Goal: Check status: Check status

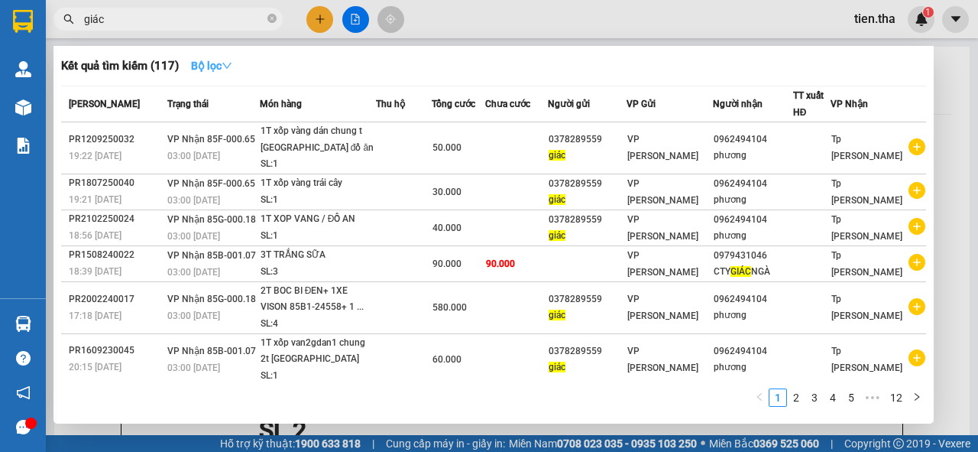
type input "giác"
drag, startPoint x: 226, startPoint y: 65, endPoint x: 228, endPoint y: 76, distance: 11.6
click at [227, 70] on icon "down" at bounding box center [227, 65] width 11 height 11
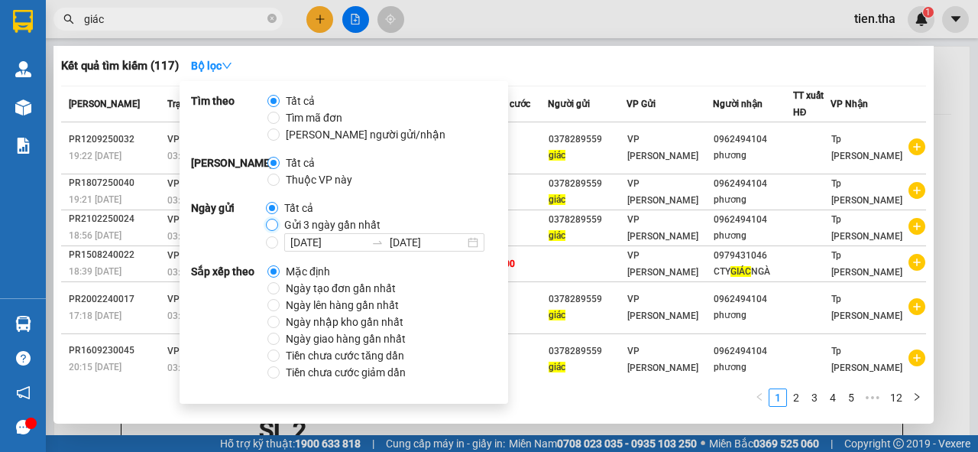
click at [268, 224] on input "Gửi 3 ngày gần nhất" at bounding box center [272, 225] width 12 height 12
radio input "true"
radio input "false"
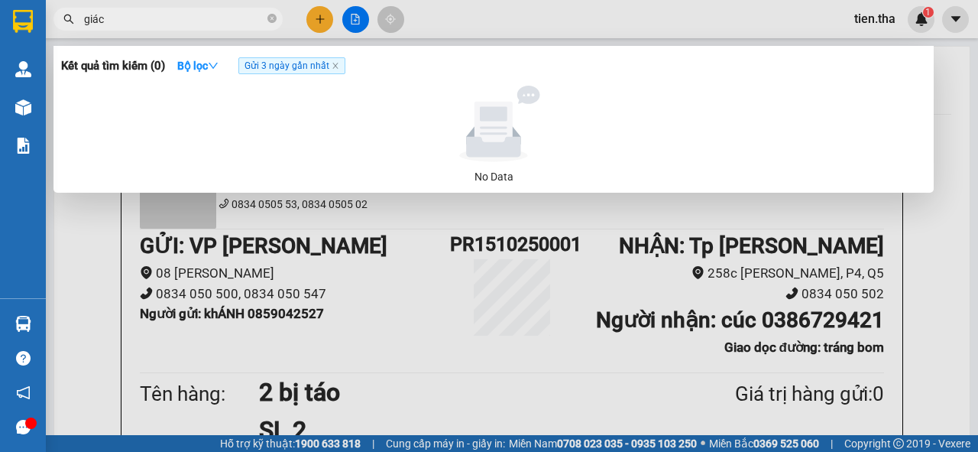
drag, startPoint x: 115, startPoint y: 21, endPoint x: 95, endPoint y: 21, distance: 20.6
click at [95, 21] on input "giác" at bounding box center [174, 19] width 180 height 17
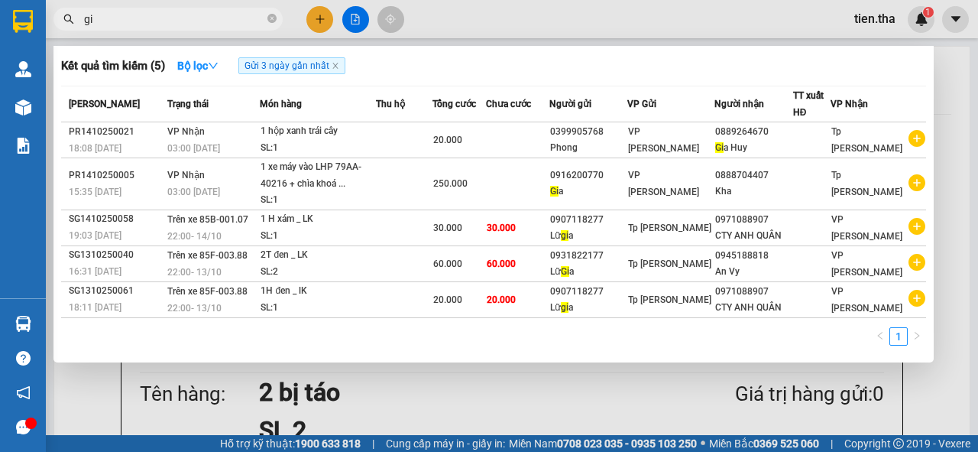
type input "g"
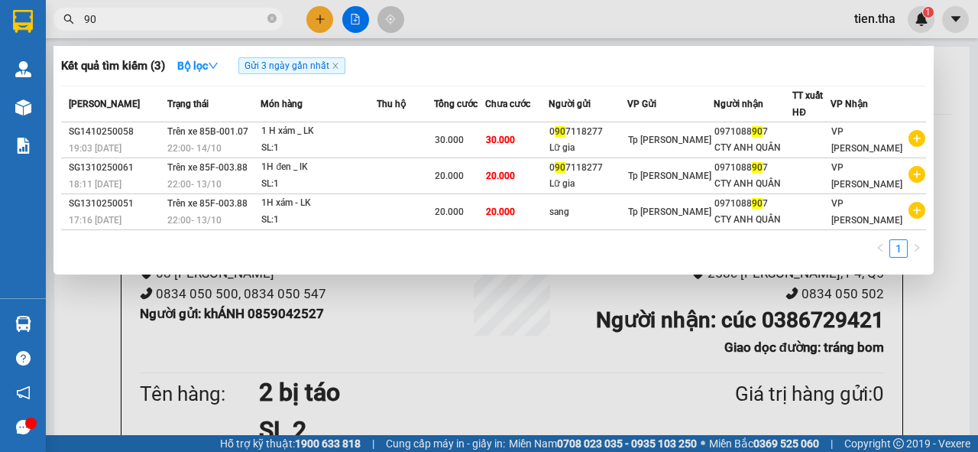
type input "9"
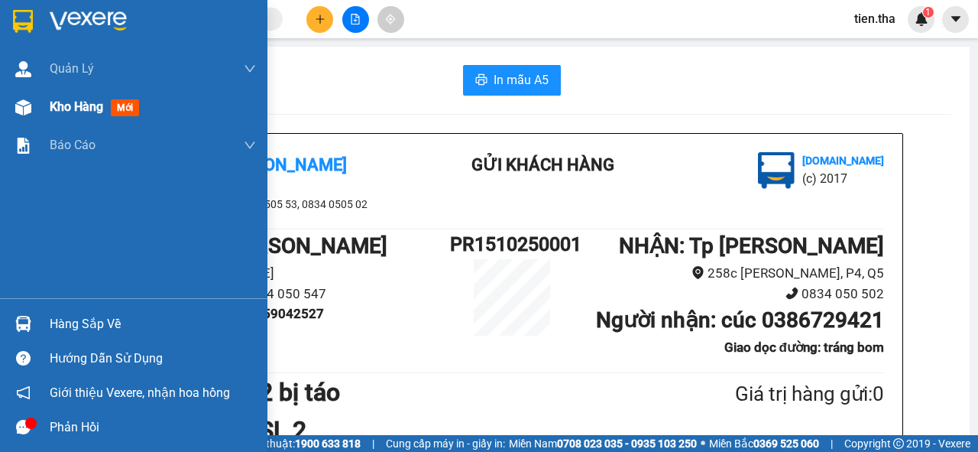
drag, startPoint x: 129, startPoint y: 108, endPoint x: 144, endPoint y: 112, distance: 14.8
click at [144, 112] on div "Kho hàng mới" at bounding box center [98, 106] width 96 height 19
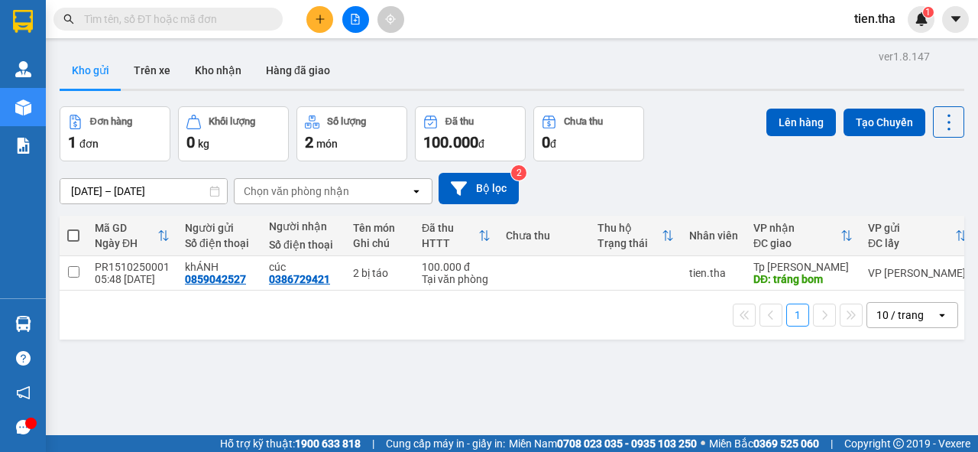
click at [154, 23] on input "text" at bounding box center [174, 19] width 180 height 17
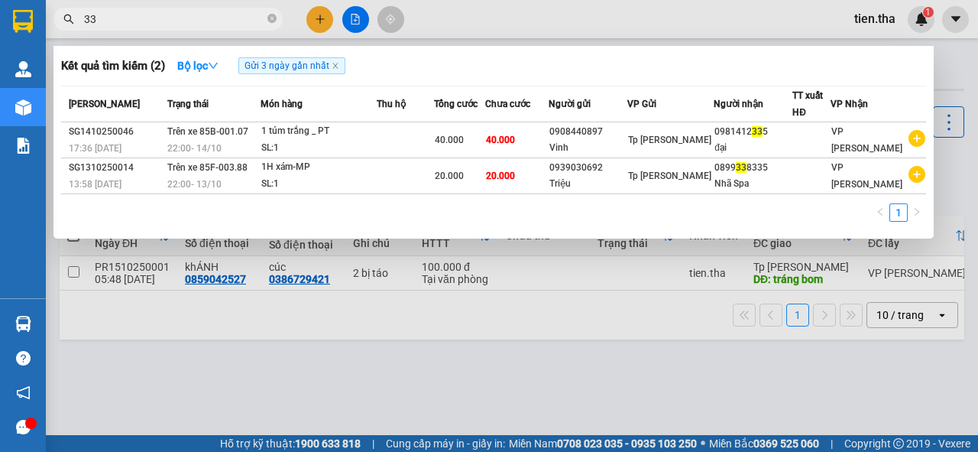
type input "3"
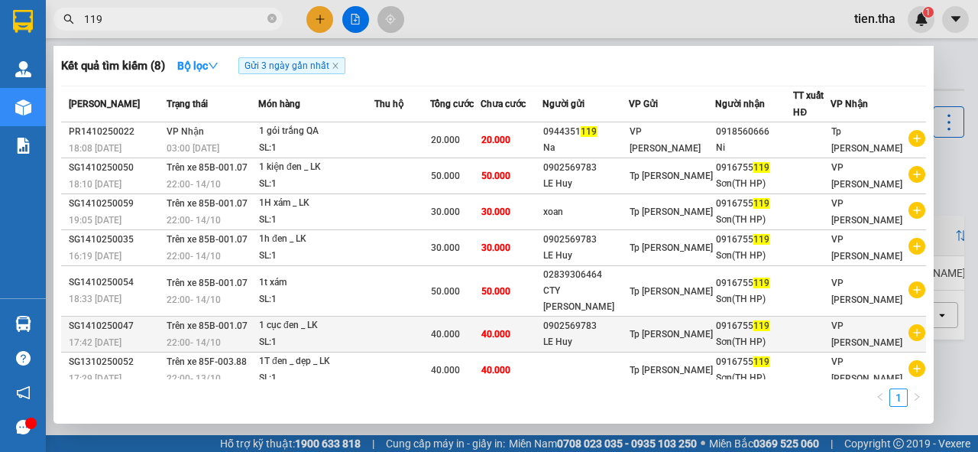
scroll to position [26, 0]
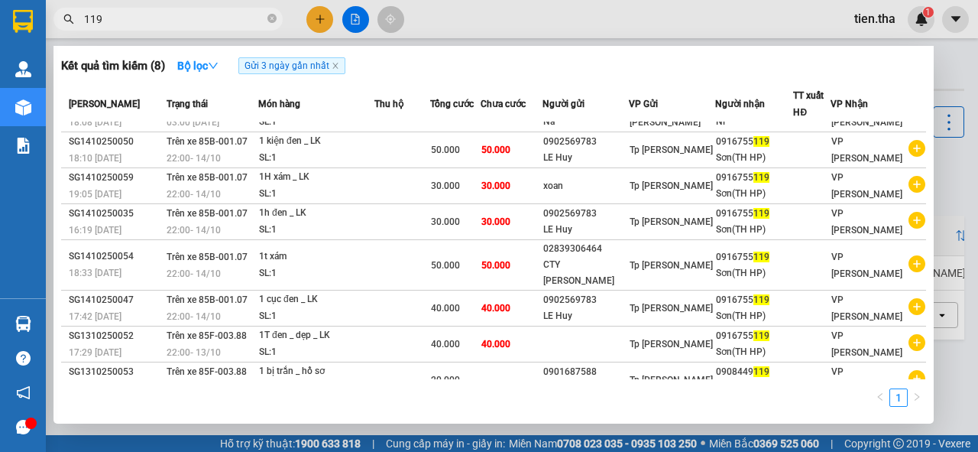
drag, startPoint x: 119, startPoint y: 15, endPoint x: 64, endPoint y: 24, distance: 55.6
click at [64, 24] on div "119" at bounding box center [149, 19] width 298 height 23
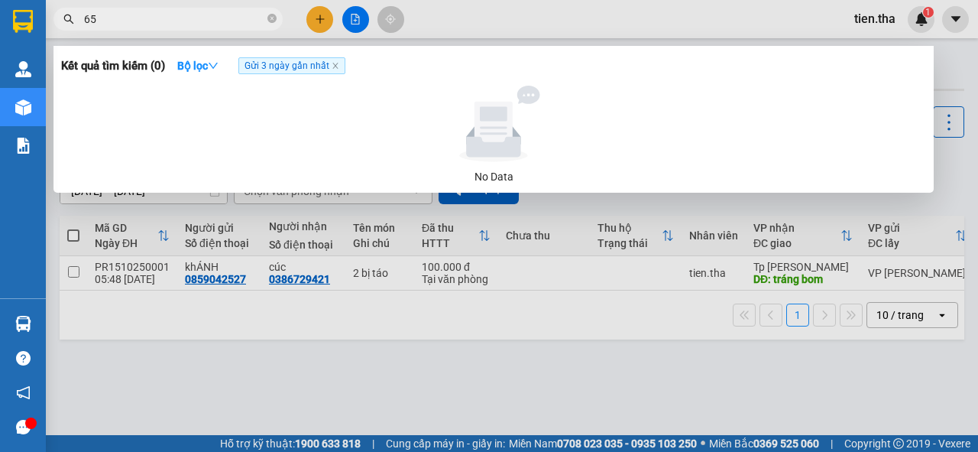
type input "6"
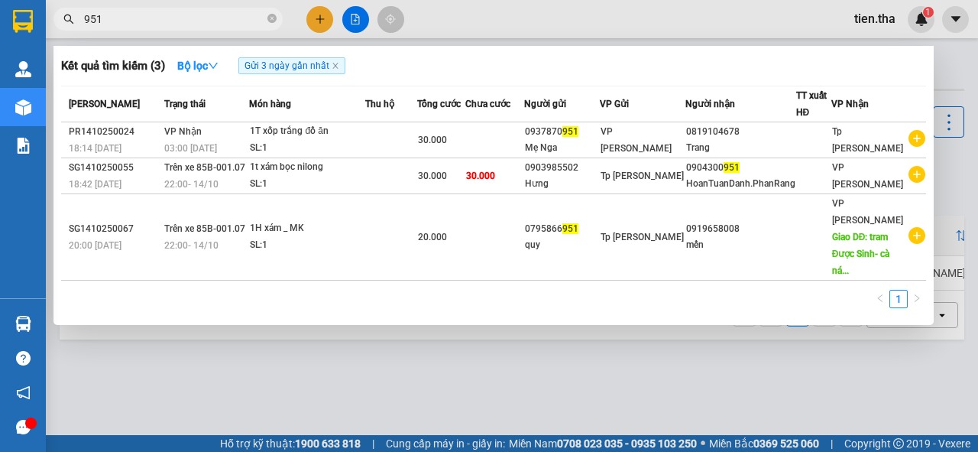
drag, startPoint x: 124, startPoint y: 19, endPoint x: 66, endPoint y: 25, distance: 58.4
click at [66, 25] on span "951" at bounding box center [167, 19] width 229 height 23
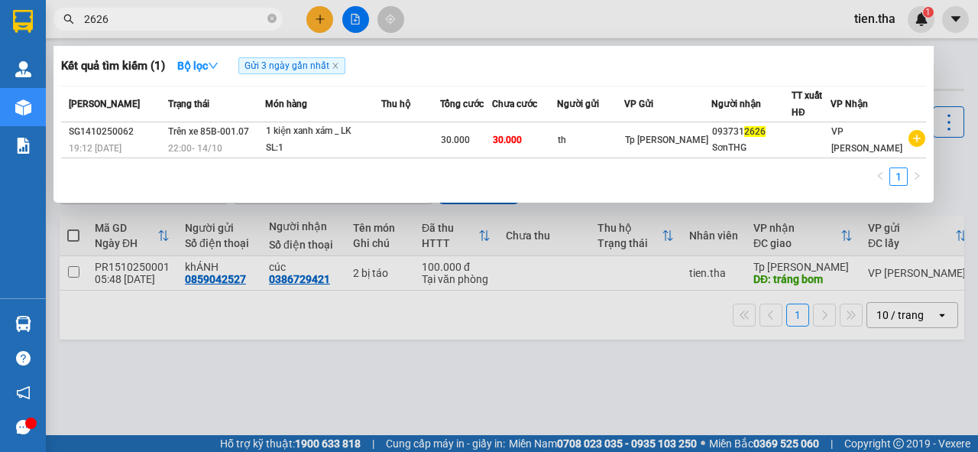
drag, startPoint x: 124, startPoint y: 19, endPoint x: 70, endPoint y: 26, distance: 54.7
click at [70, 26] on span "2626" at bounding box center [167, 19] width 229 height 23
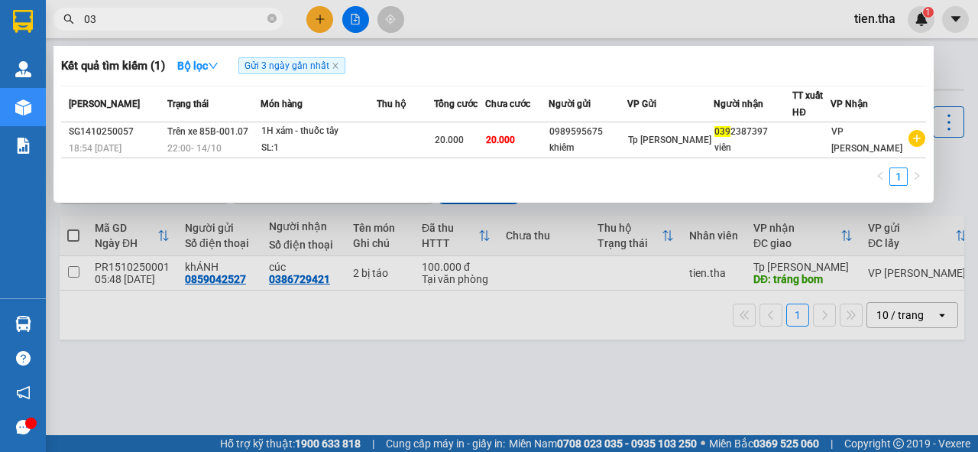
type input "0"
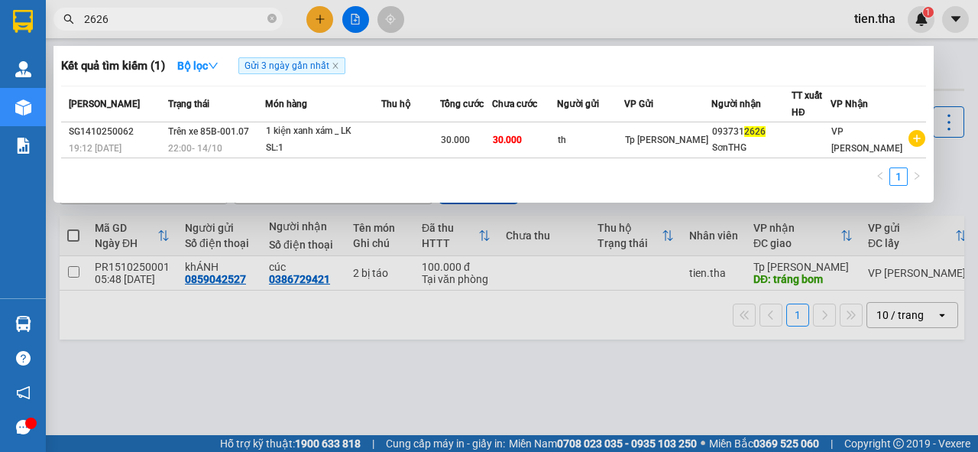
type input "2626"
click at [269, 19] on icon "close-circle" at bounding box center [271, 18] width 9 height 9
click at [202, 21] on input "902" at bounding box center [174, 19] width 180 height 17
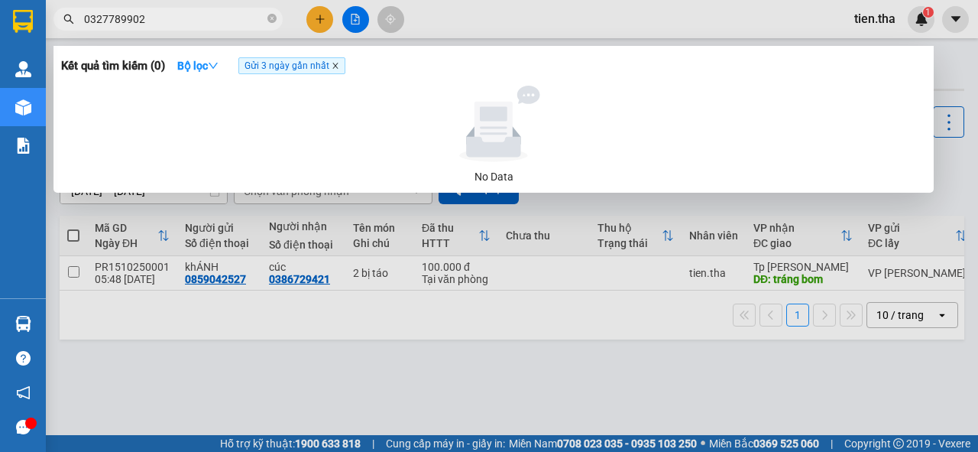
type input "0327789902"
click at [338, 66] on icon "close" at bounding box center [334, 65] width 5 height 5
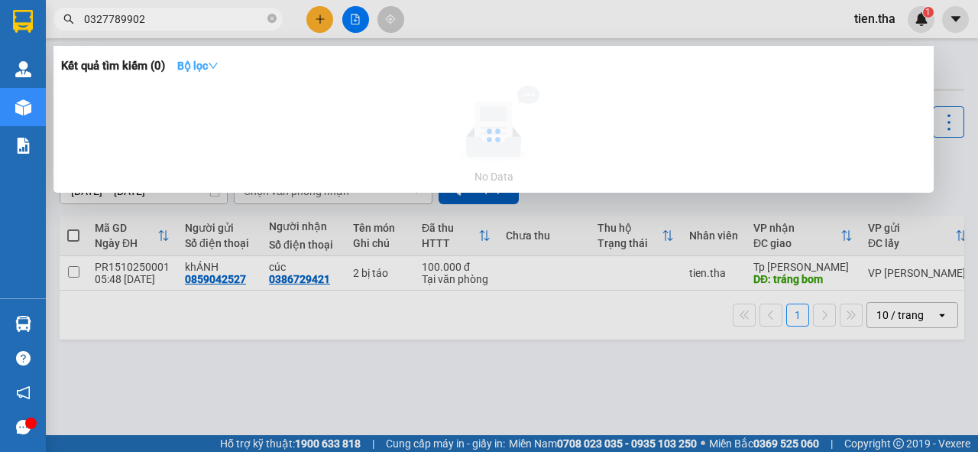
click at [215, 70] on icon "down" at bounding box center [213, 65] width 11 height 11
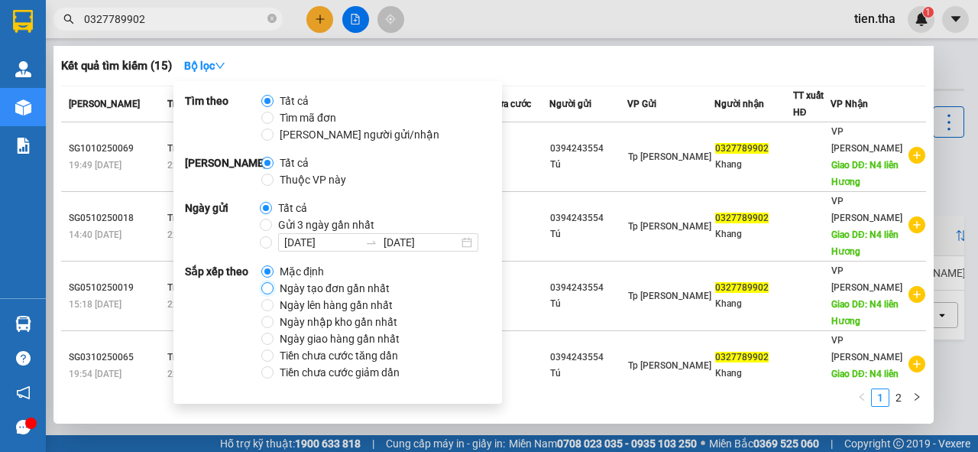
click at [261, 287] on input "Ngày tạo đơn gần nhất" at bounding box center [267, 288] width 12 height 12
radio input "true"
radio input "false"
click at [646, 58] on div "Kết quả tìm kiếm ( 15 ) Bộ lọc Ngày tạo đơn gần nhất" at bounding box center [493, 65] width 865 height 24
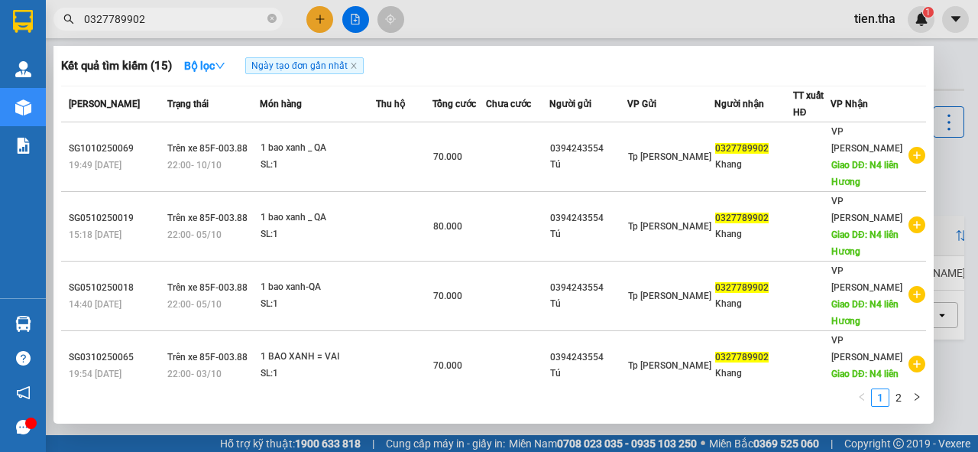
click at [160, 18] on input "0327789902" at bounding box center [174, 19] width 180 height 17
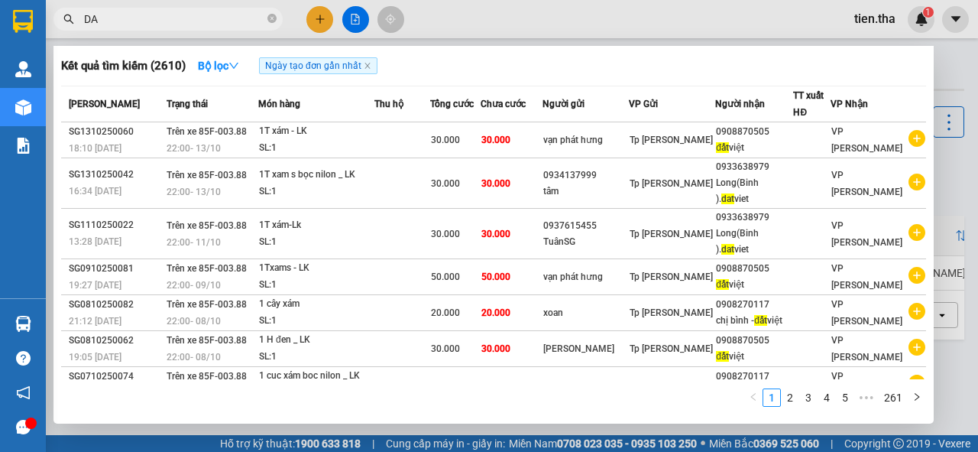
type input "D"
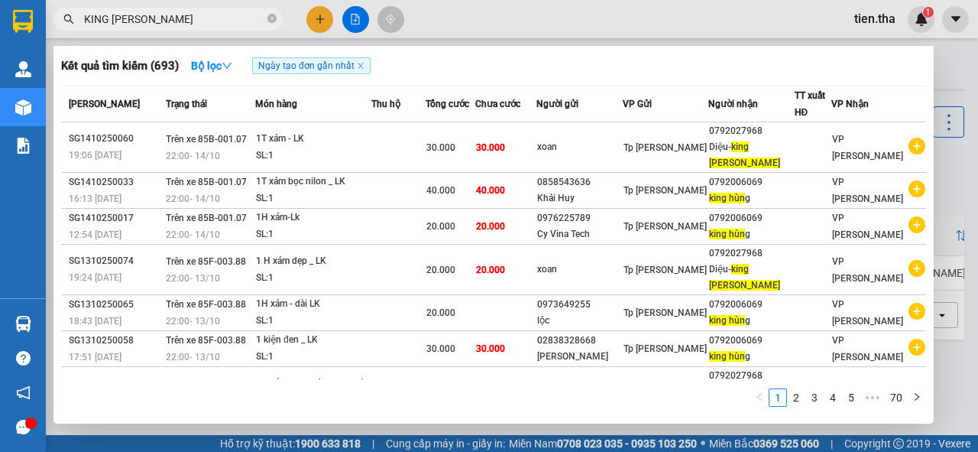
click at [157, 18] on input "KING HUNG" at bounding box center [174, 19] width 180 height 17
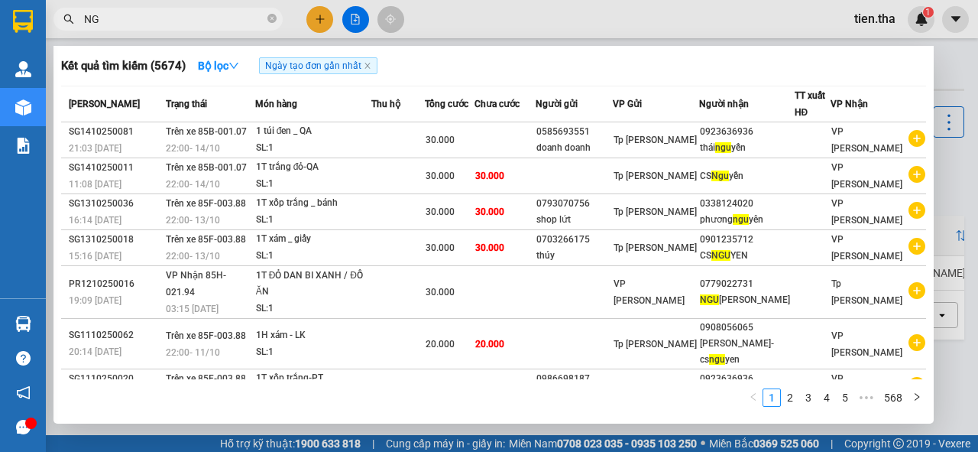
type input "N"
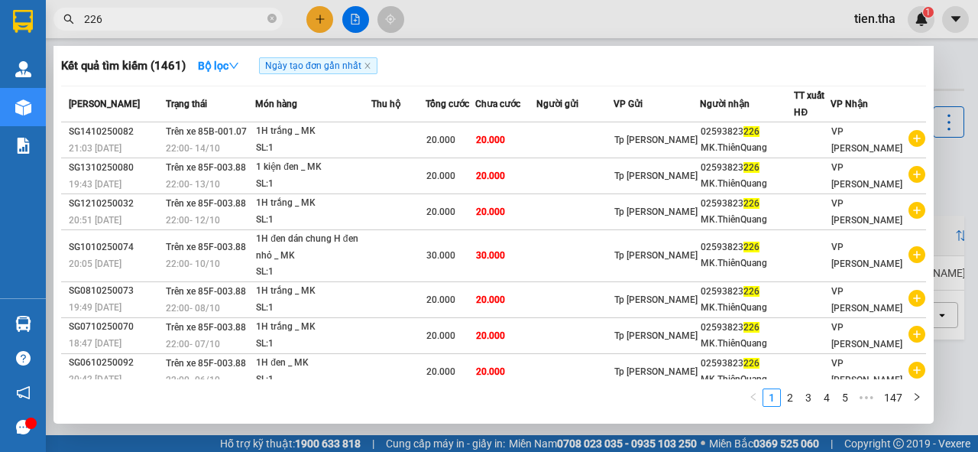
click at [157, 18] on input "226" at bounding box center [174, 19] width 180 height 17
type input "226"
click at [947, 22] on div at bounding box center [489, 226] width 978 height 452
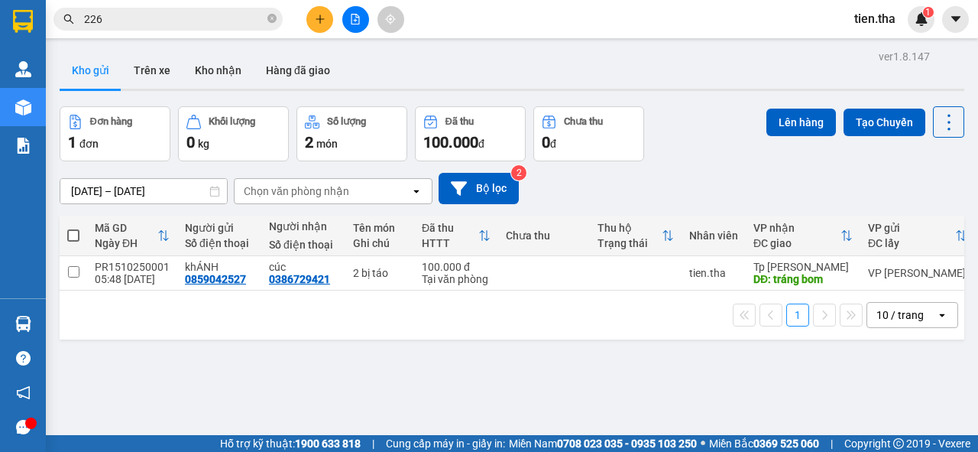
click at [883, 16] on span "tien.tha" at bounding box center [875, 18] width 66 height 19
click at [891, 44] on span "Đăng xuất" at bounding box center [898, 47] width 64 height 17
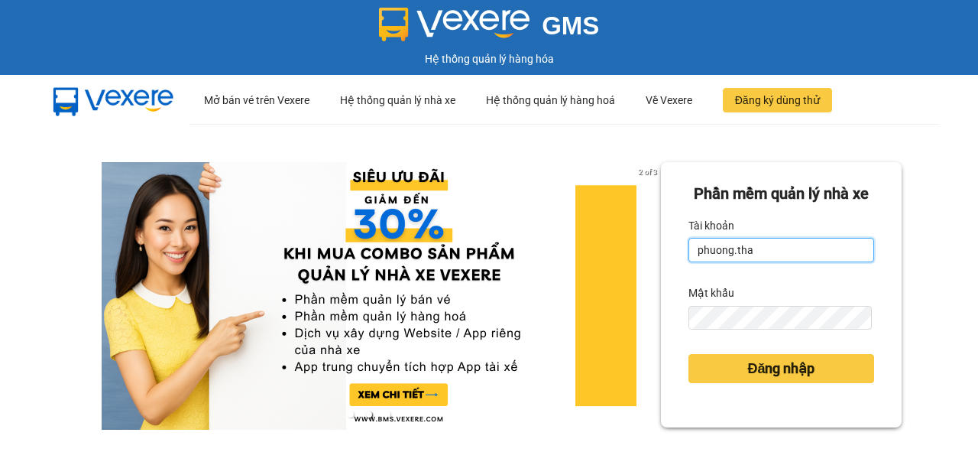
click at [724, 262] on input "phuong.tha" at bounding box center [781, 250] width 186 height 24
type input "phuonglien.tha"
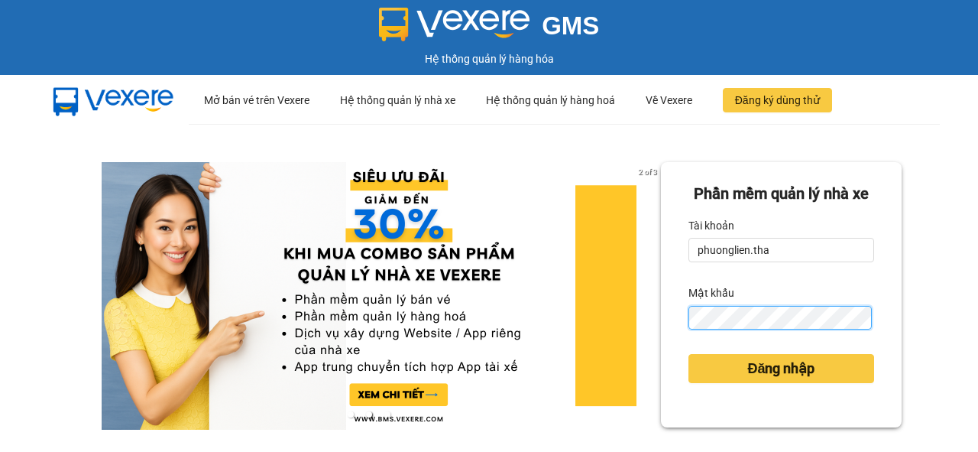
click at [661, 354] on div "Phần mềm quản lý nhà xe Tài khoản phuonglien.tha Mật khẩu Đăng nhập" at bounding box center [781, 294] width 241 height 265
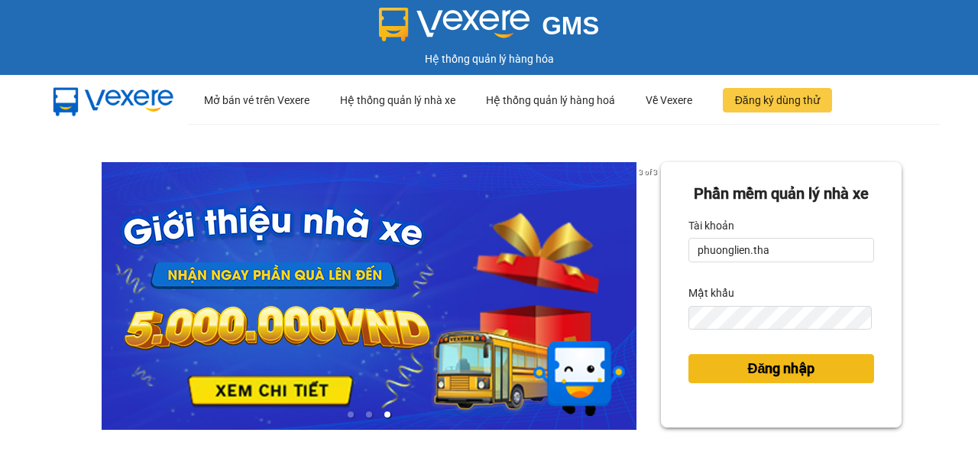
click at [767, 379] on span "Đăng nhập" at bounding box center [780, 368] width 67 height 21
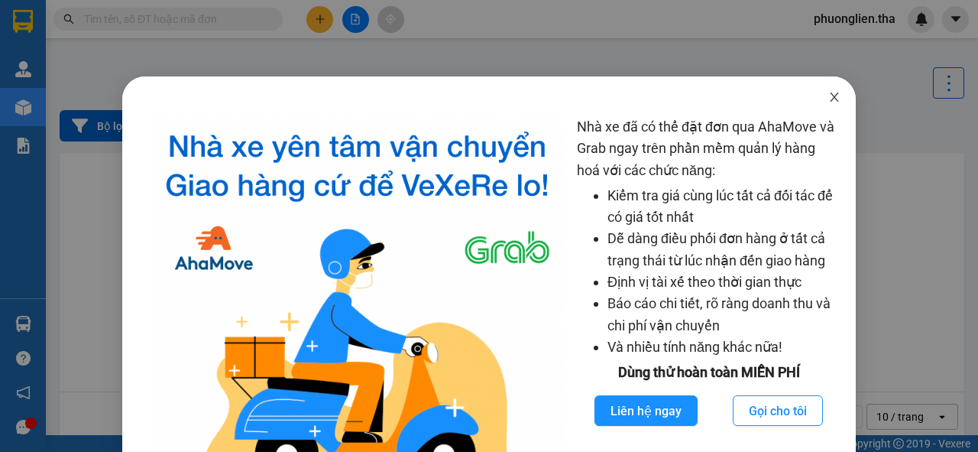
click at [828, 97] on icon "close" at bounding box center [834, 97] width 12 height 12
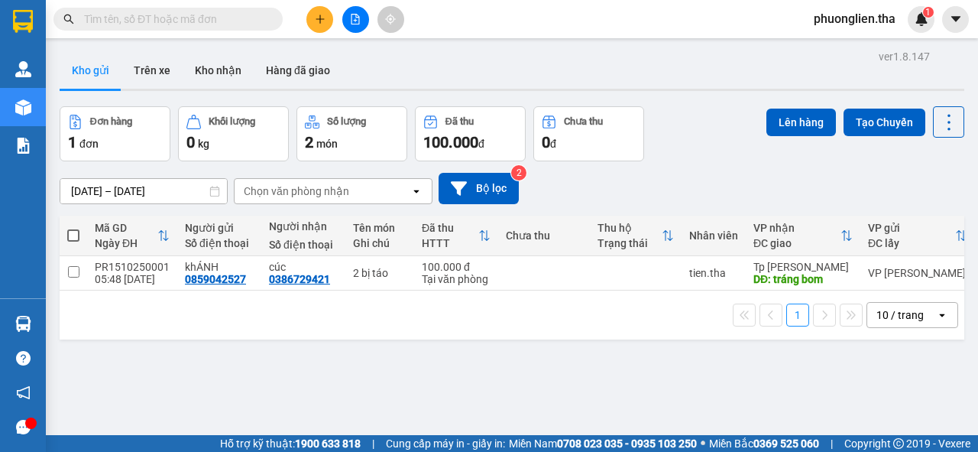
click at [122, 21] on input "text" at bounding box center [174, 19] width 180 height 17
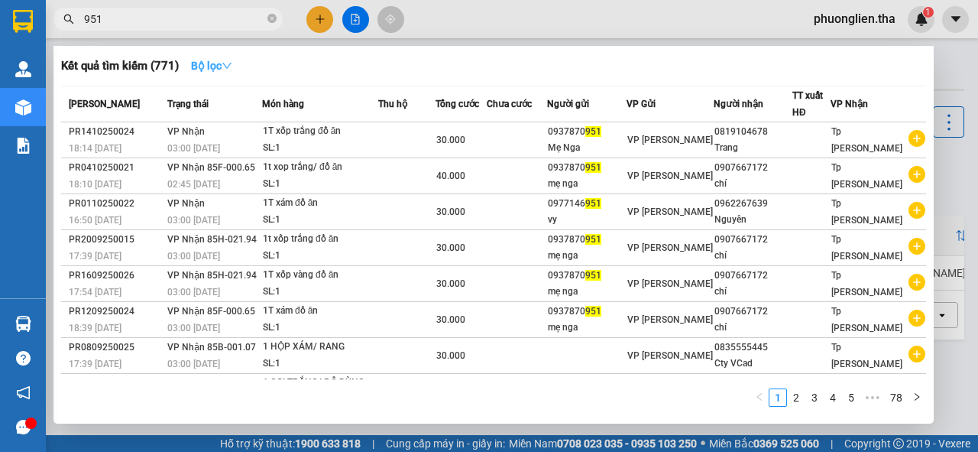
type input "951"
click at [228, 76] on button "Bộ lọc" at bounding box center [212, 65] width 66 height 24
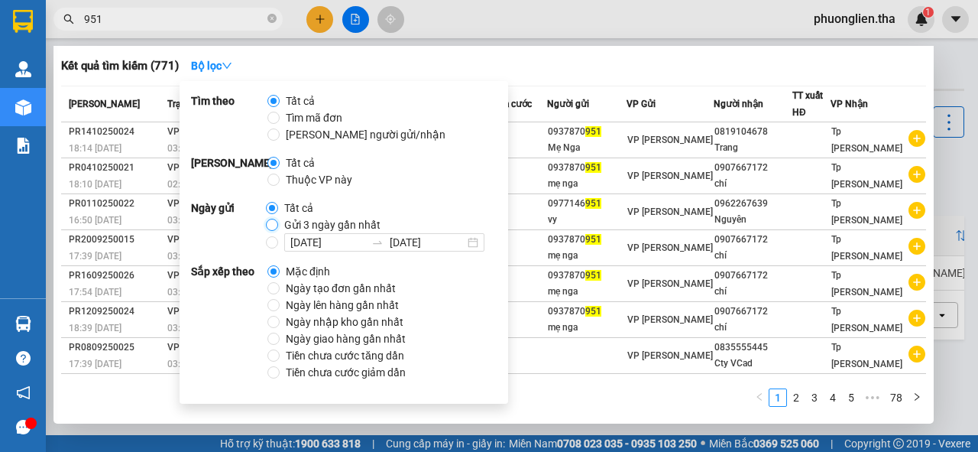
click at [270, 225] on input "Gửi 3 ngày gần nhất" at bounding box center [272, 225] width 12 height 12
radio input "true"
radio input "false"
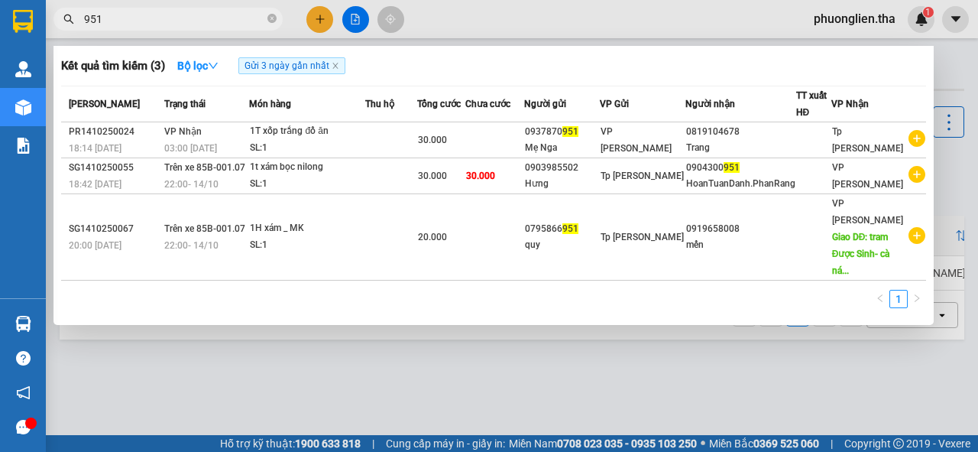
click at [539, 285] on div "Mã ĐH Trạng thái Món hàng Thu hộ Tổng cước Chưa cước Người gửi VP Gửi Người nhậ…" at bounding box center [493, 201] width 865 height 231
click at [170, 15] on input "951" at bounding box center [174, 19] width 180 height 17
type input "9"
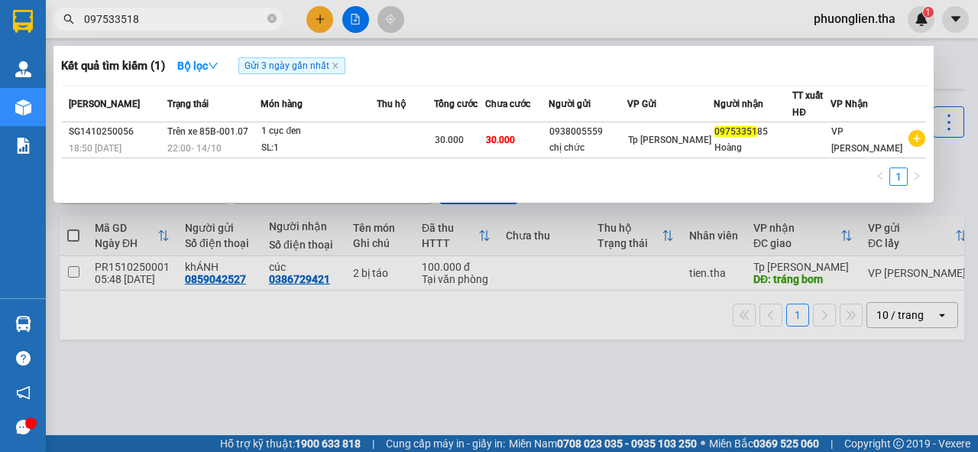
type input "0975335185"
click at [272, 18] on icon "close-circle" at bounding box center [271, 18] width 9 height 9
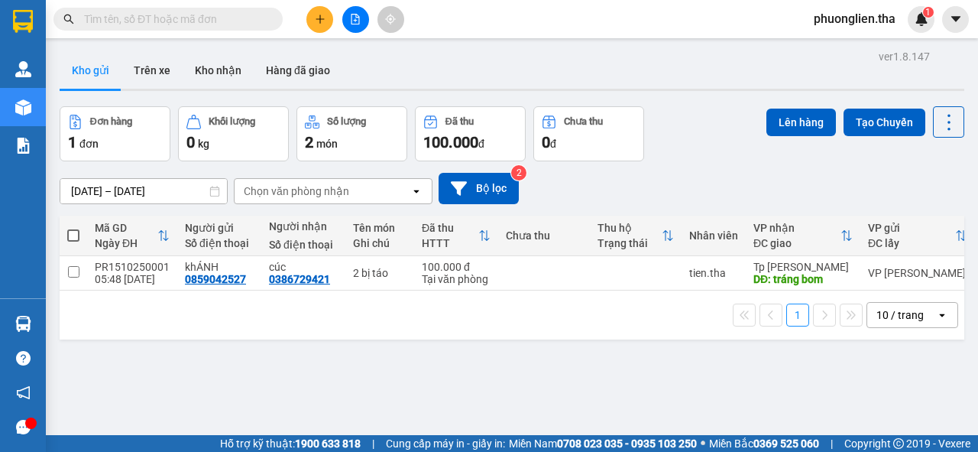
click at [208, 21] on input "text" at bounding box center [174, 19] width 180 height 17
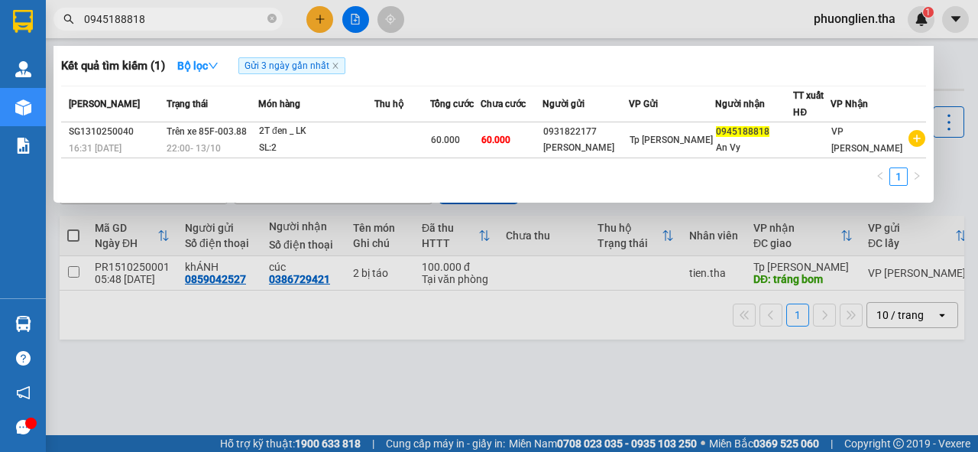
type input "0945188818"
click at [173, 5] on div at bounding box center [489, 226] width 978 height 452
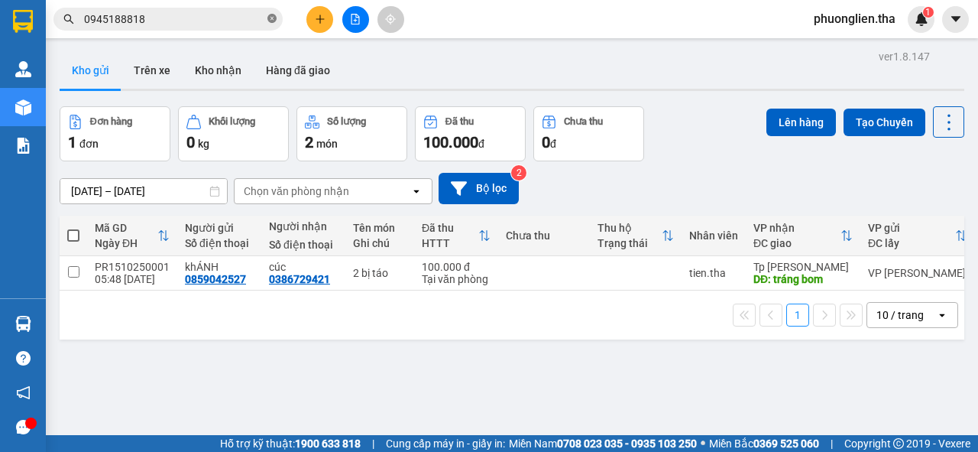
click at [271, 18] on icon "close-circle" at bounding box center [271, 18] width 9 height 9
click at [201, 19] on input "text" at bounding box center [174, 19] width 180 height 17
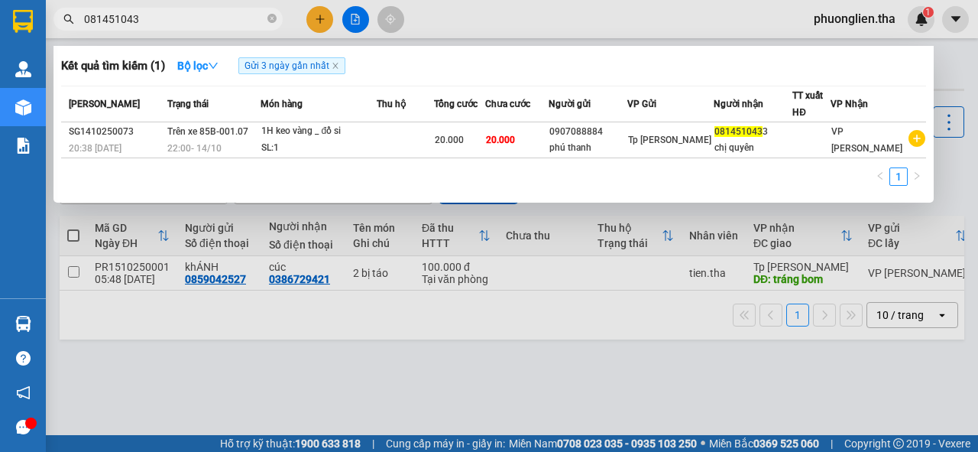
type input "0814510433"
click at [272, 19] on icon "close-circle" at bounding box center [271, 18] width 9 height 9
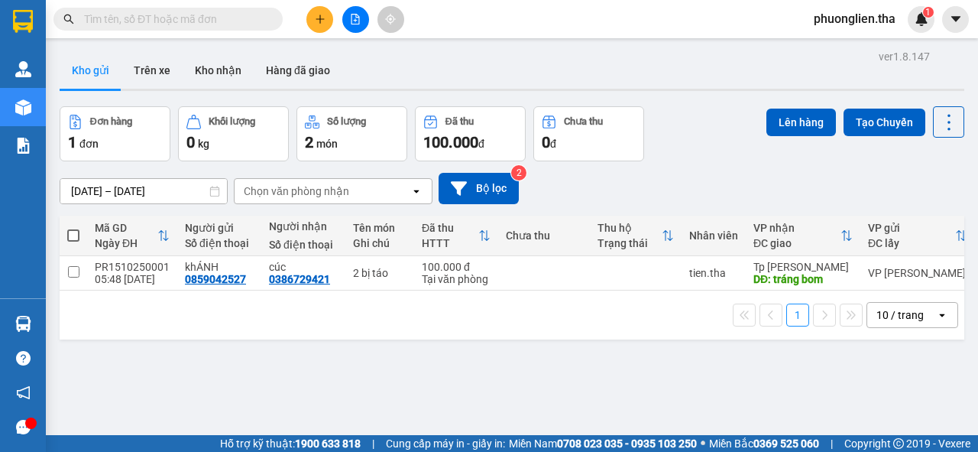
click at [183, 18] on input "text" at bounding box center [174, 19] width 180 height 17
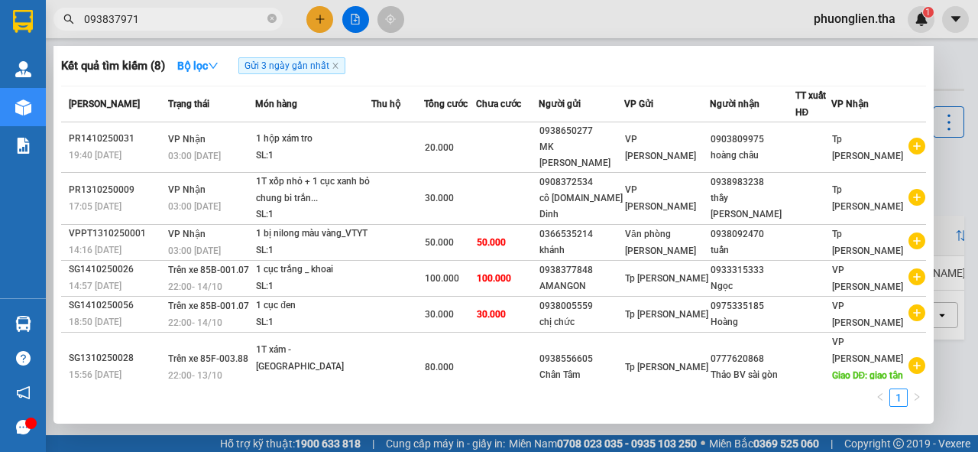
type input "0938379714"
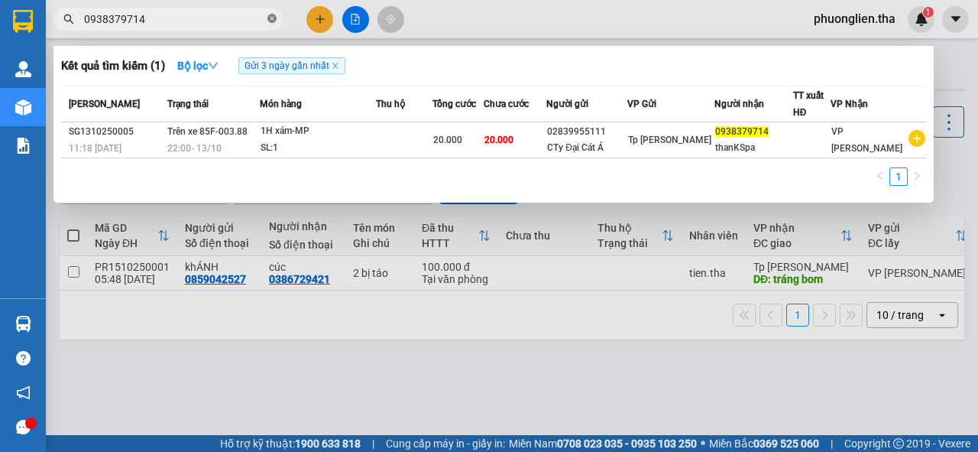
click at [270, 20] on icon "close-circle" at bounding box center [271, 18] width 9 height 9
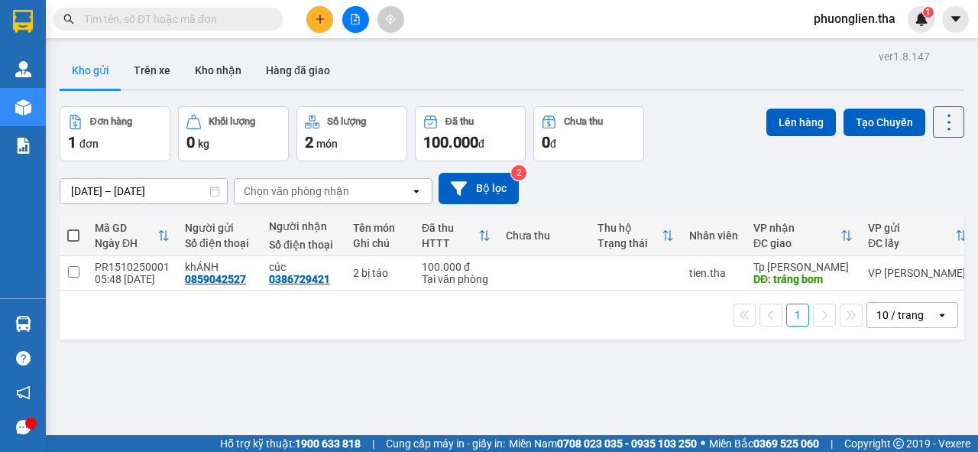
click at [208, 17] on input "text" at bounding box center [174, 19] width 180 height 17
